Goal: Check status: Check status

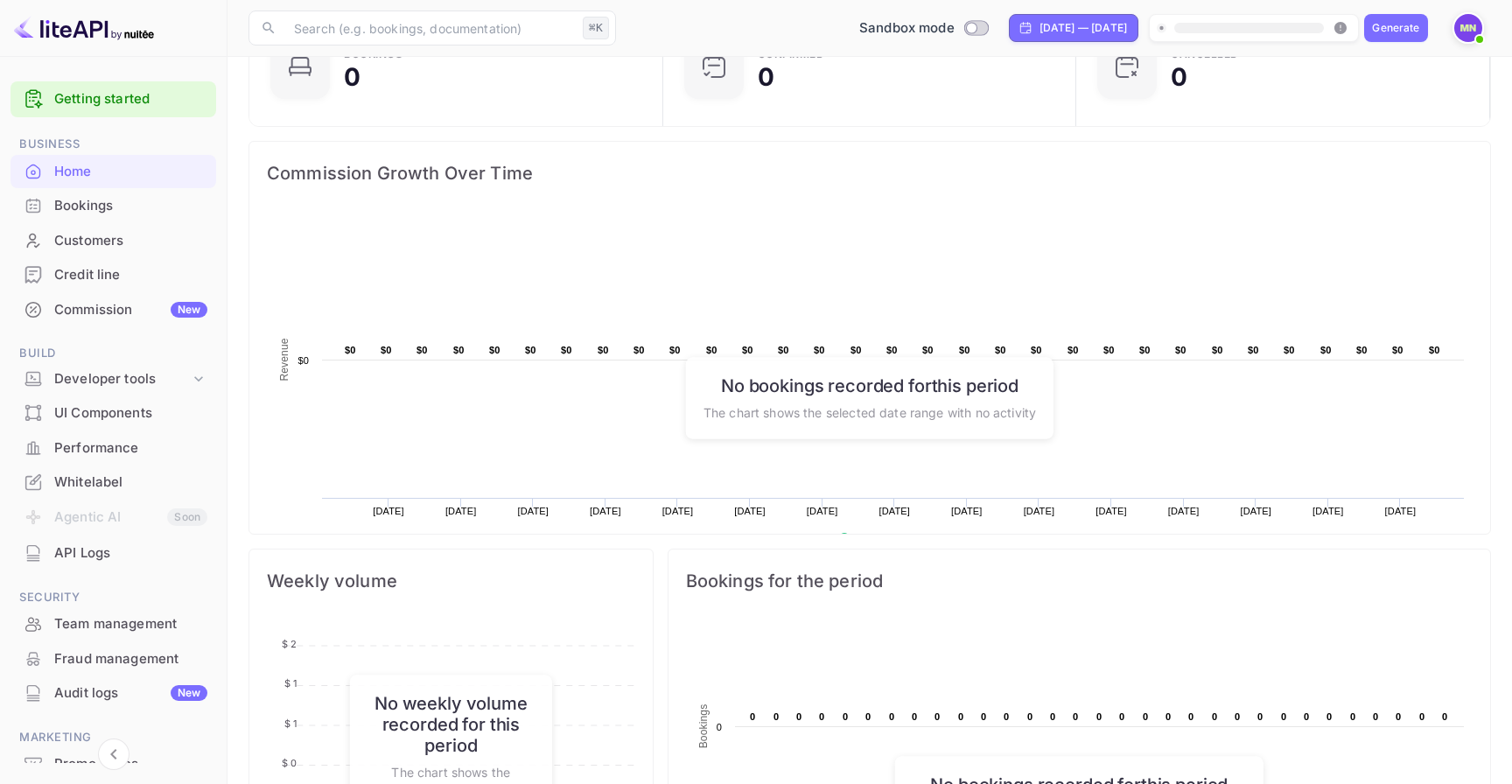
scroll to position [357, 0]
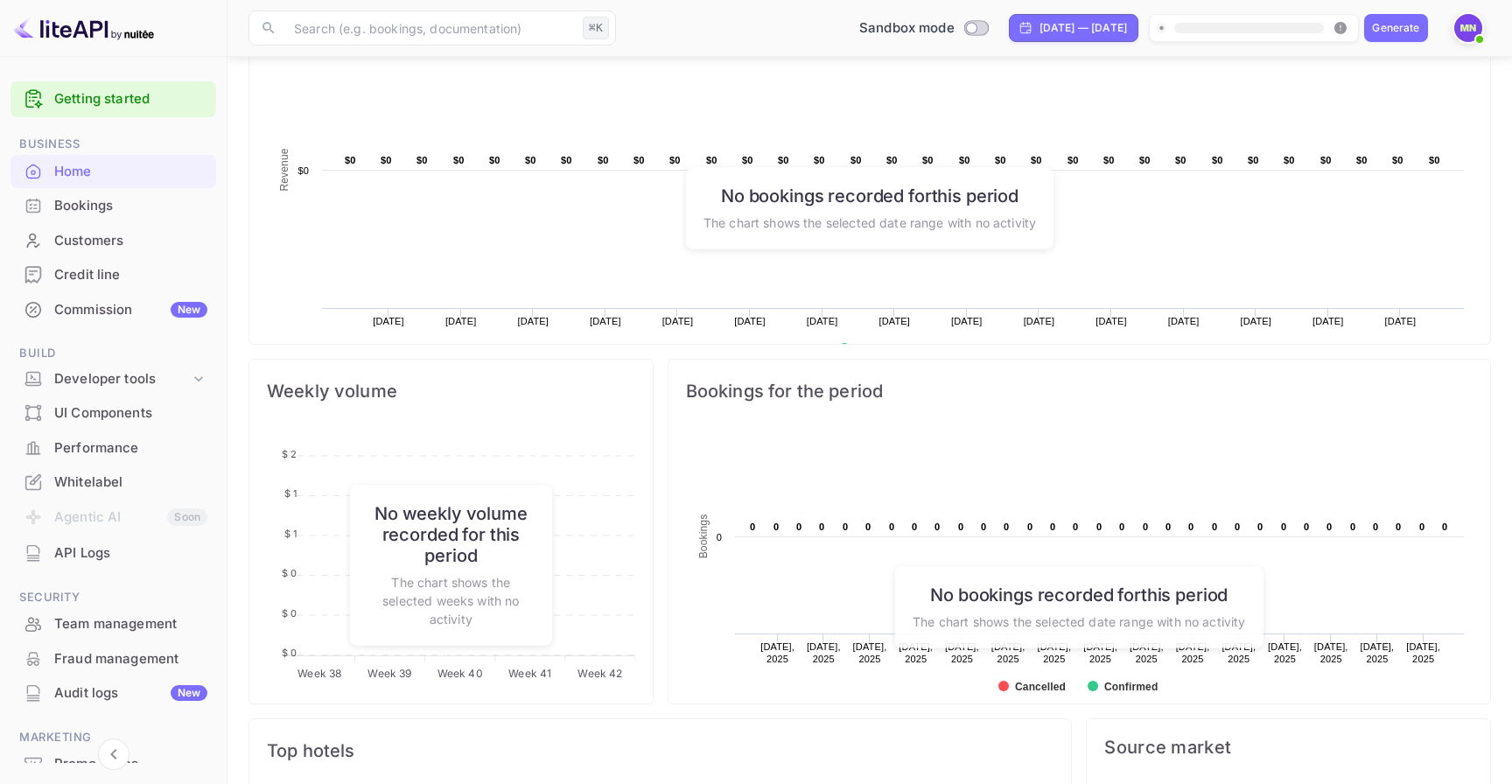
click at [141, 283] on div "Credit line" at bounding box center [131, 275] width 153 height 21
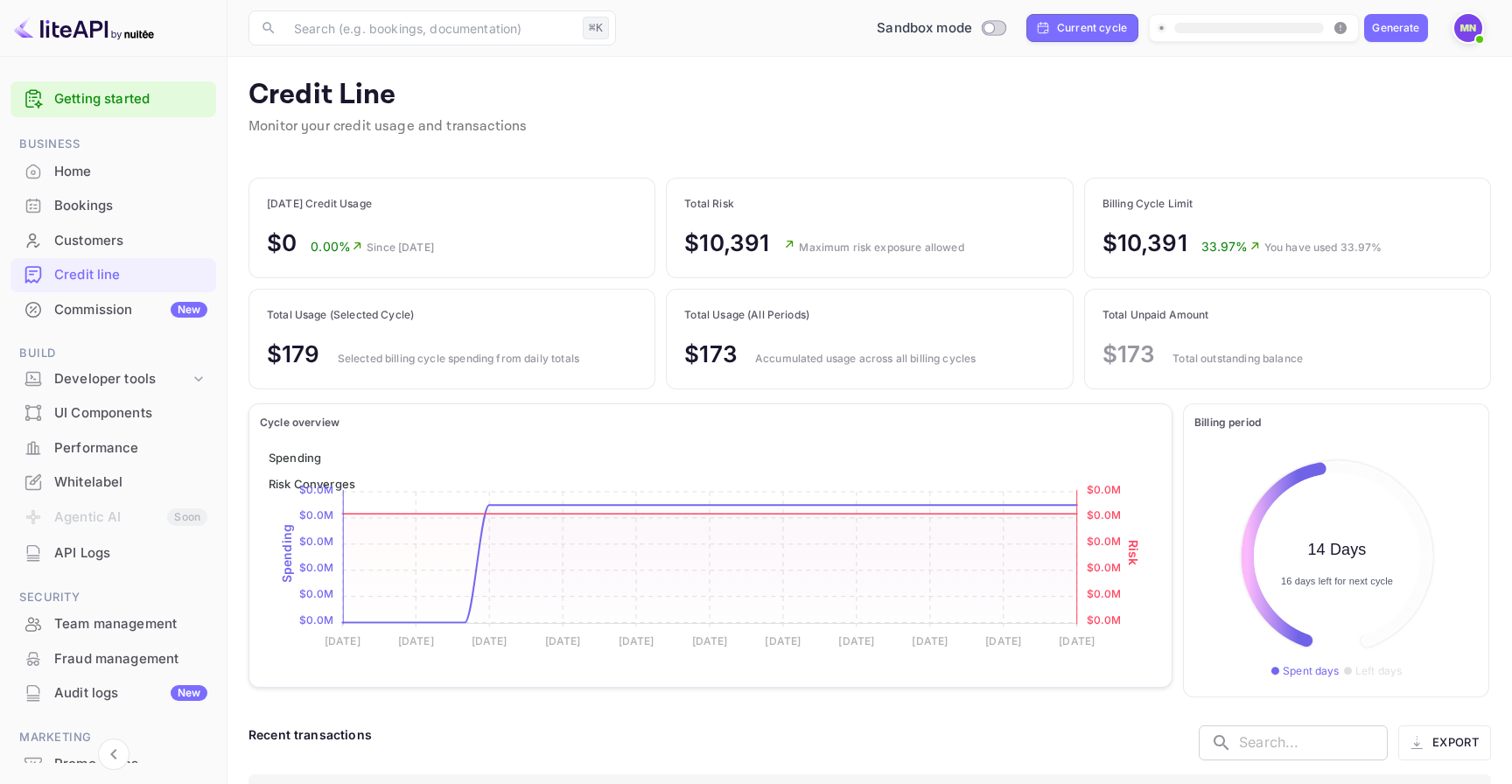
scroll to position [132, 0]
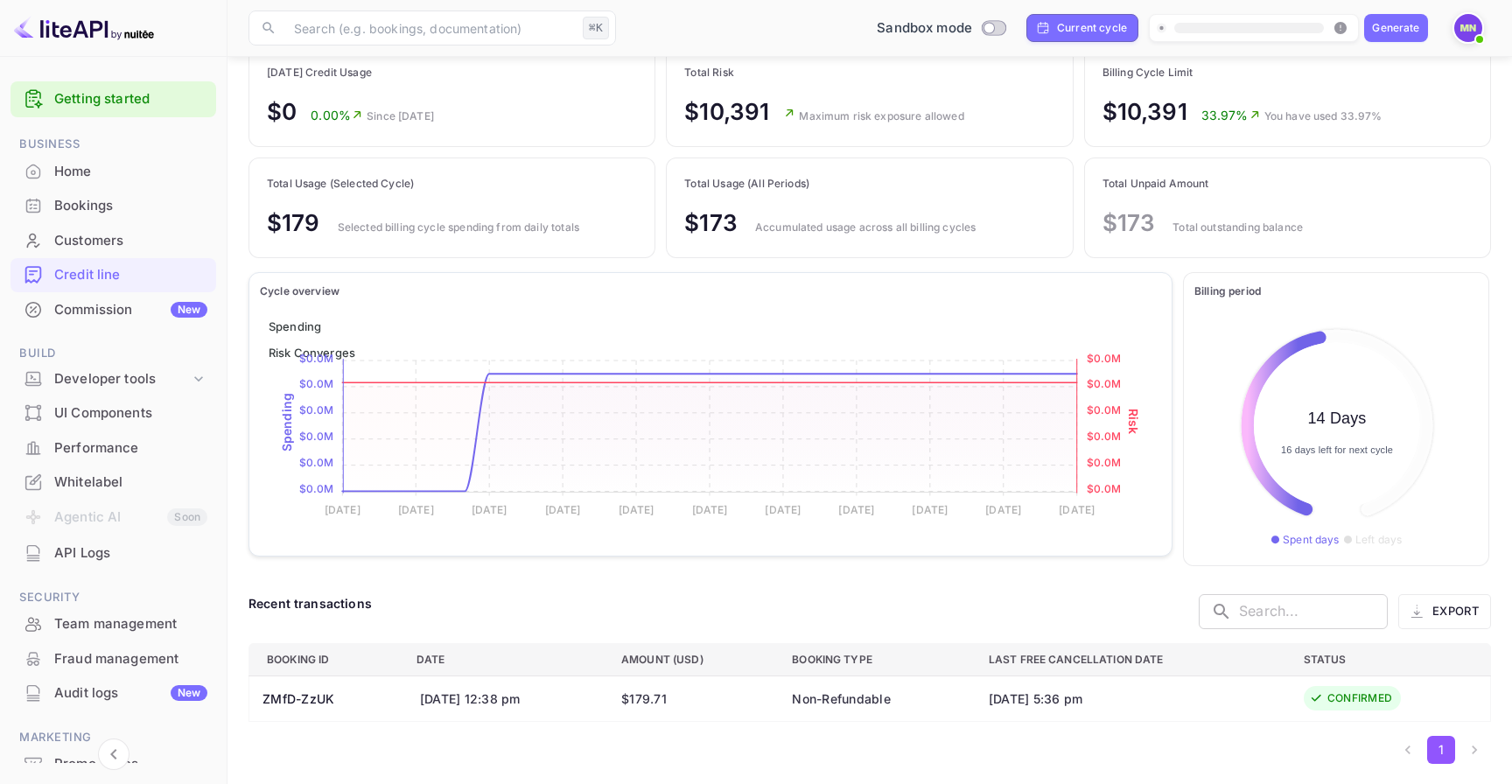
click at [312, 703] on th "ZMfD-ZzUK" at bounding box center [326, 698] width 153 height 46
copy th "ZMfD-ZzUK"
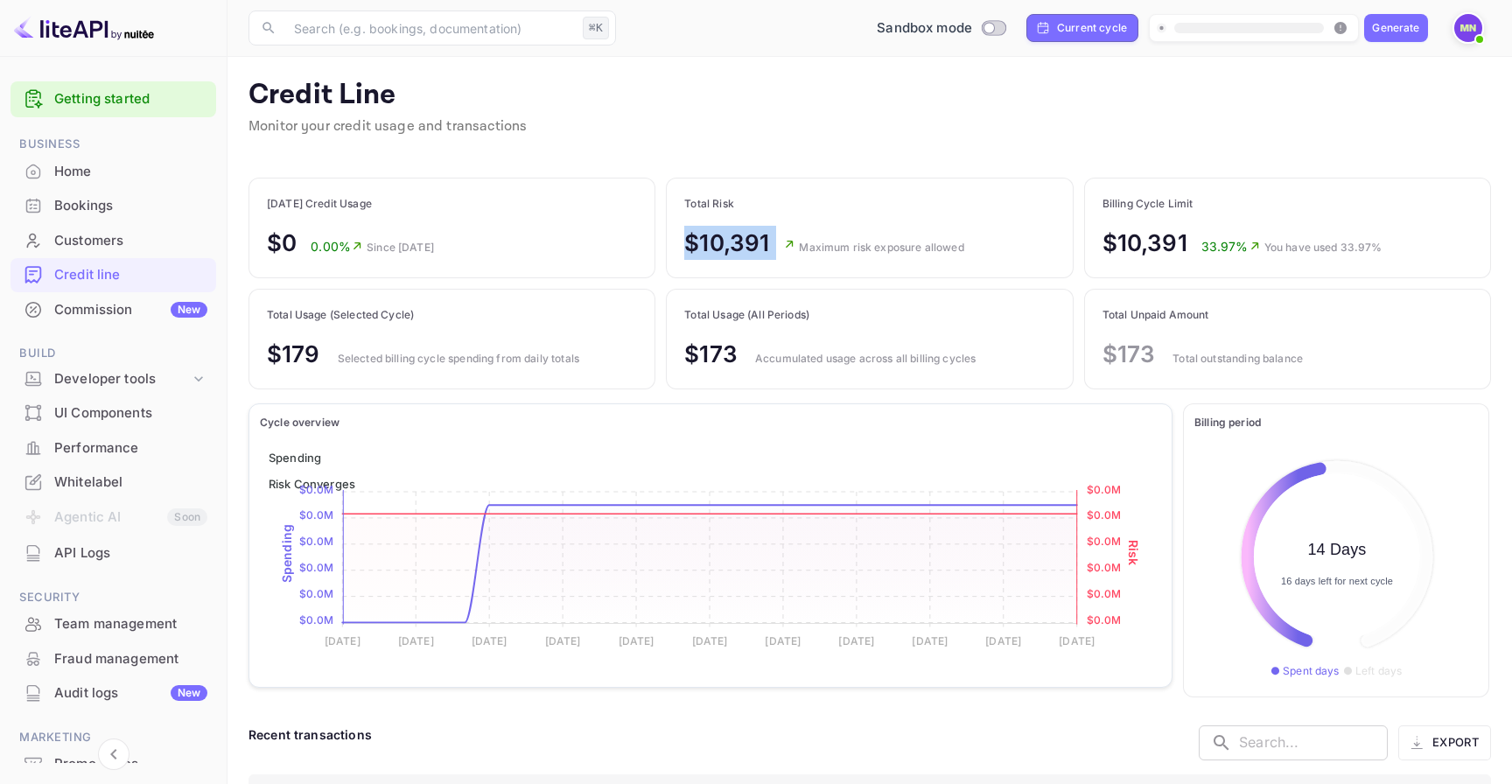
drag, startPoint x: 687, startPoint y: 230, endPoint x: 803, endPoint y: 238, distance: 116.3
click at [803, 238] on div "$10,391 Maximum risk exposure allowed" at bounding box center [823, 243] width 279 height 35
drag, startPoint x: 330, startPoint y: 360, endPoint x: 419, endPoint y: 348, distance: 89.8
click at [419, 348] on div "$179 Selected billing cycle spending from daily totals" at bounding box center [423, 354] width 313 height 35
click at [428, 368] on div "$179 Selected billing cycle spending from daily totals" at bounding box center [423, 354] width 313 height 35
